Goal: Task Accomplishment & Management: Complete application form

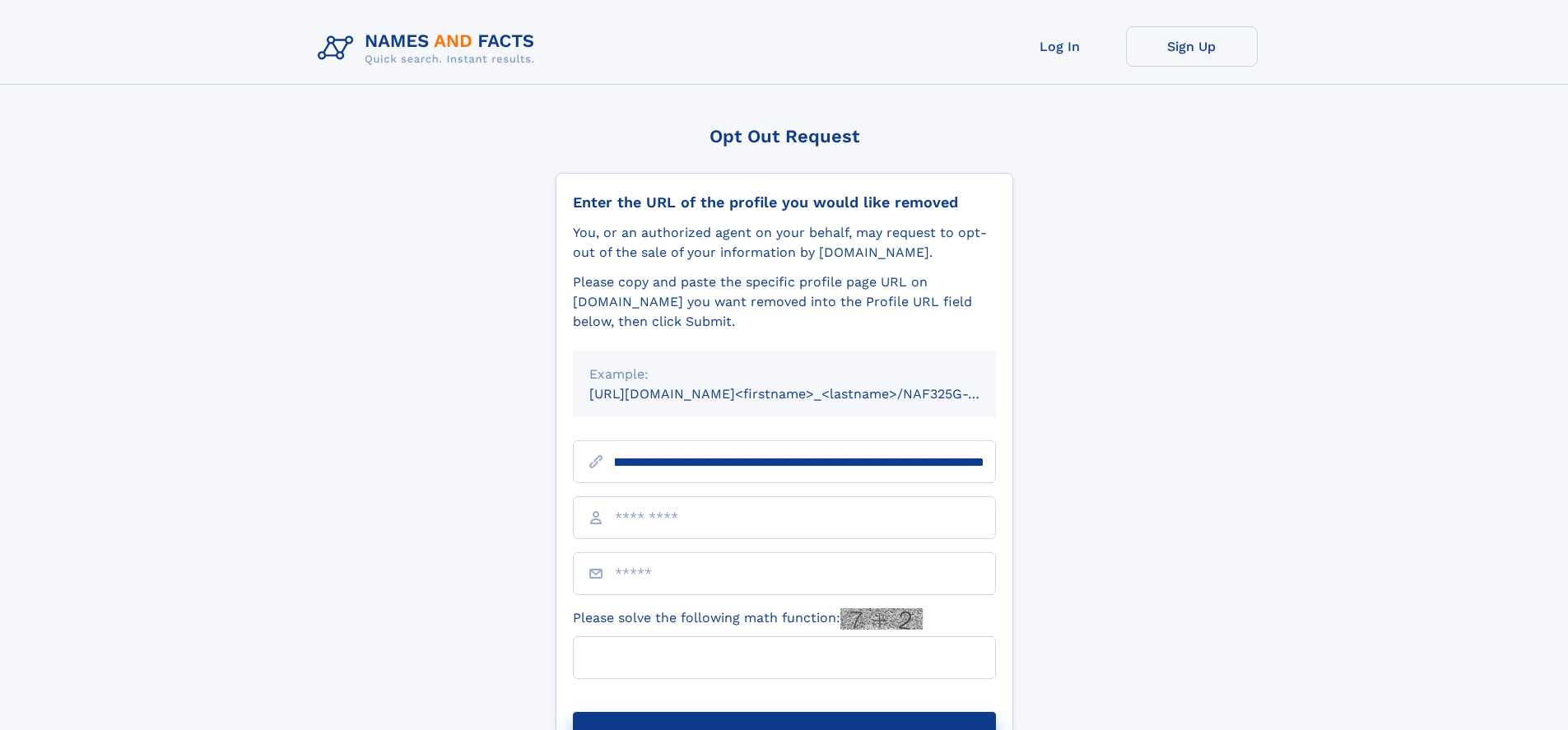
scroll to position [0, 198]
type input "**********"
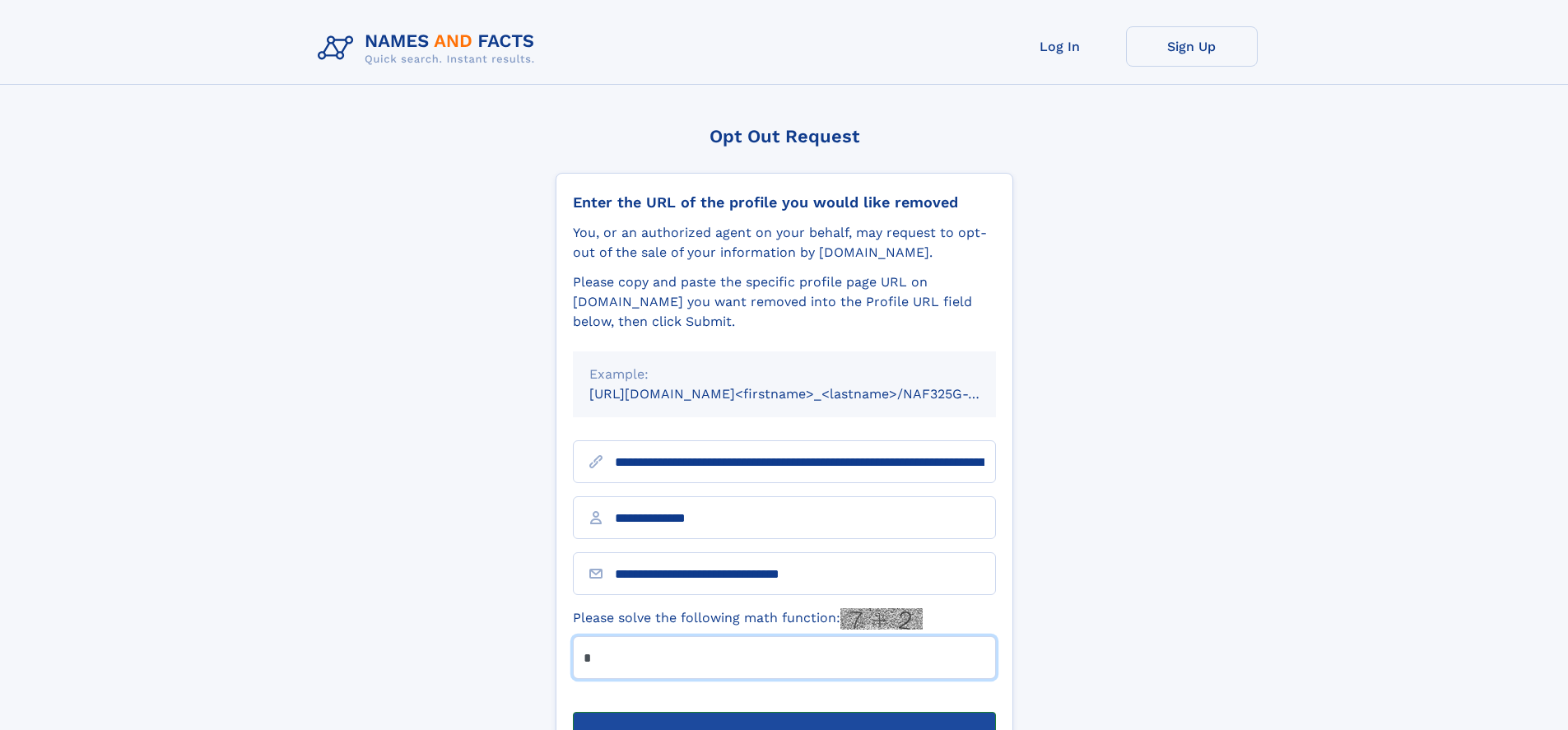
type input "*"
click at [783, 713] on button "Submit Opt Out Request" at bounding box center [784, 739] width 423 height 53
